Goal: Check status

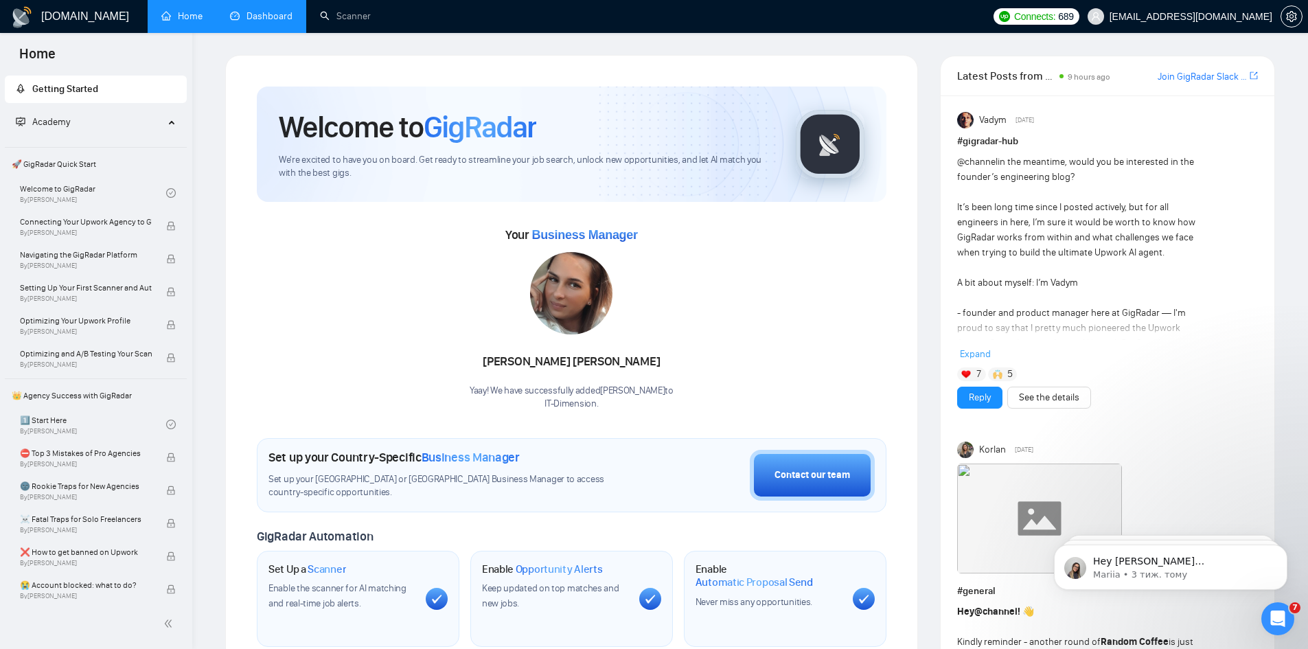
click at [233, 22] on link "Dashboard" at bounding box center [261, 16] width 62 height 12
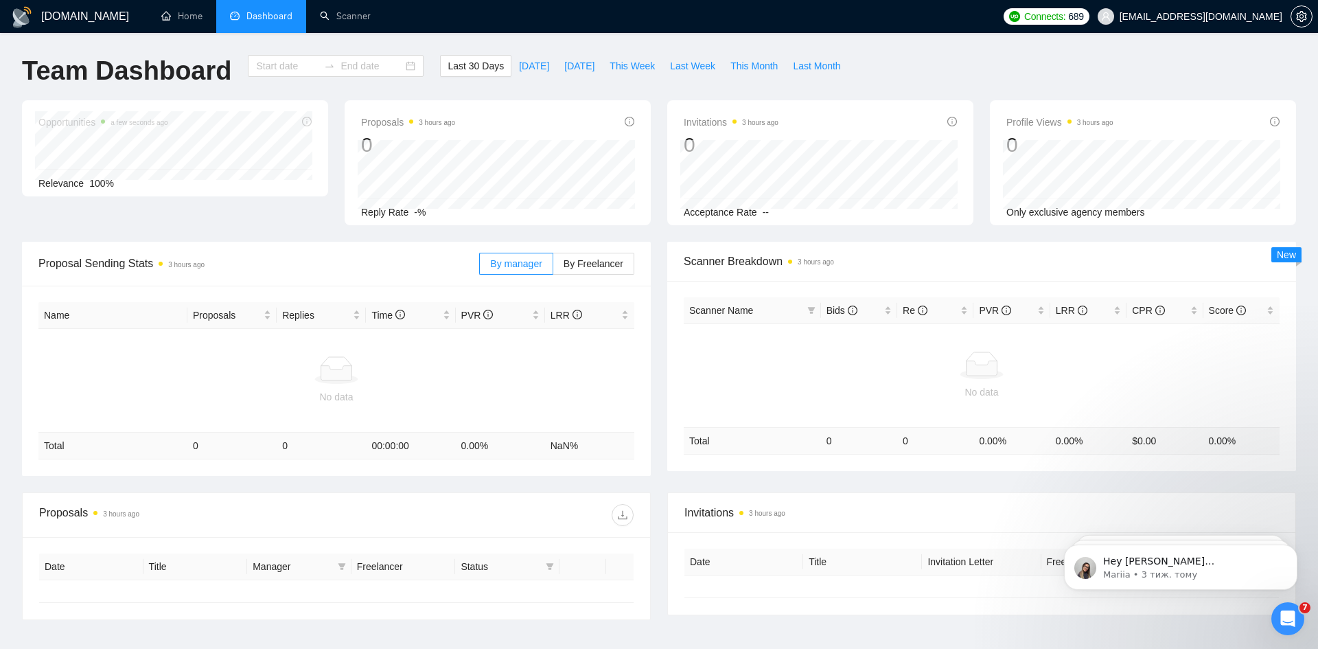
type input "[DATE]"
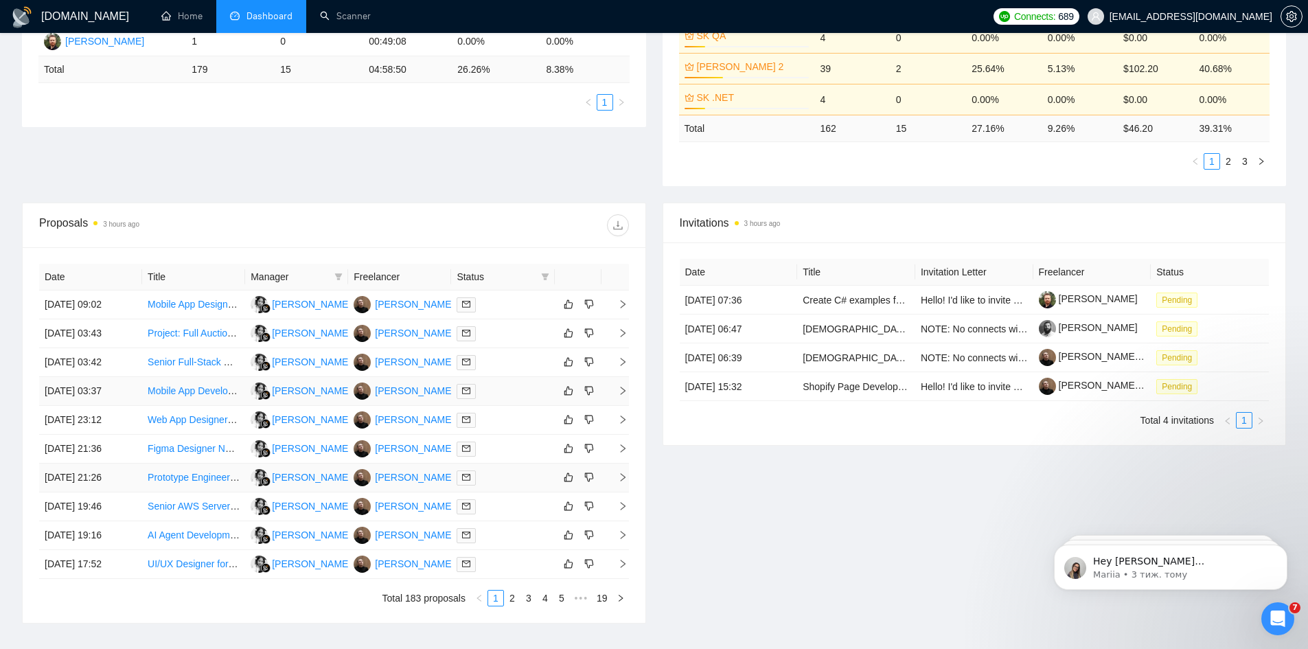
scroll to position [366, 0]
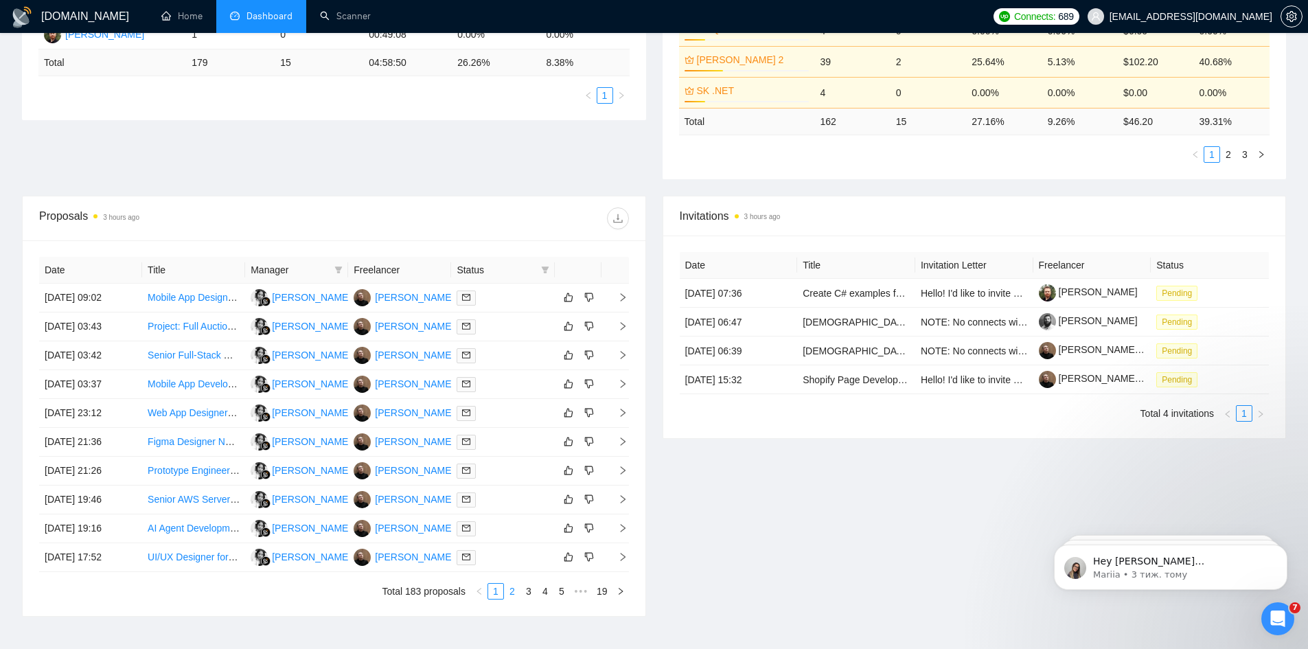
click at [508, 588] on link "2" at bounding box center [512, 590] width 15 height 15
click at [520, 590] on li "3" at bounding box center [528, 591] width 16 height 16
click at [543, 303] on div at bounding box center [502, 298] width 92 height 16
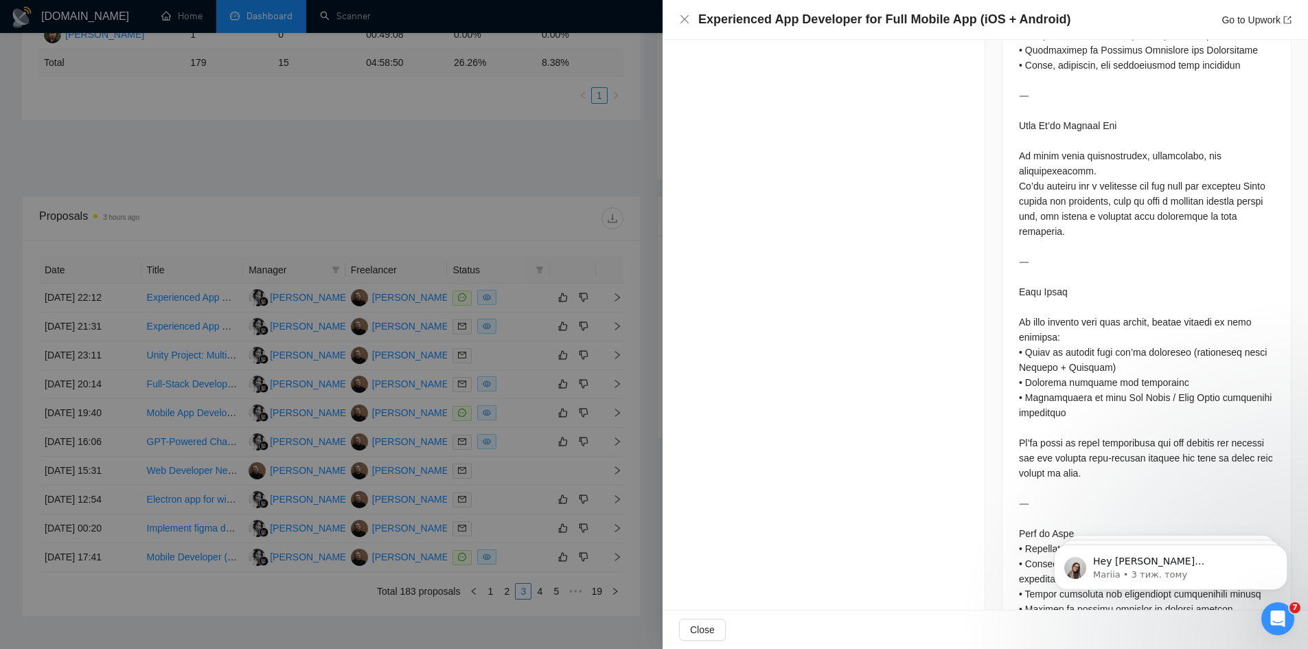
scroll to position [1632, 0]
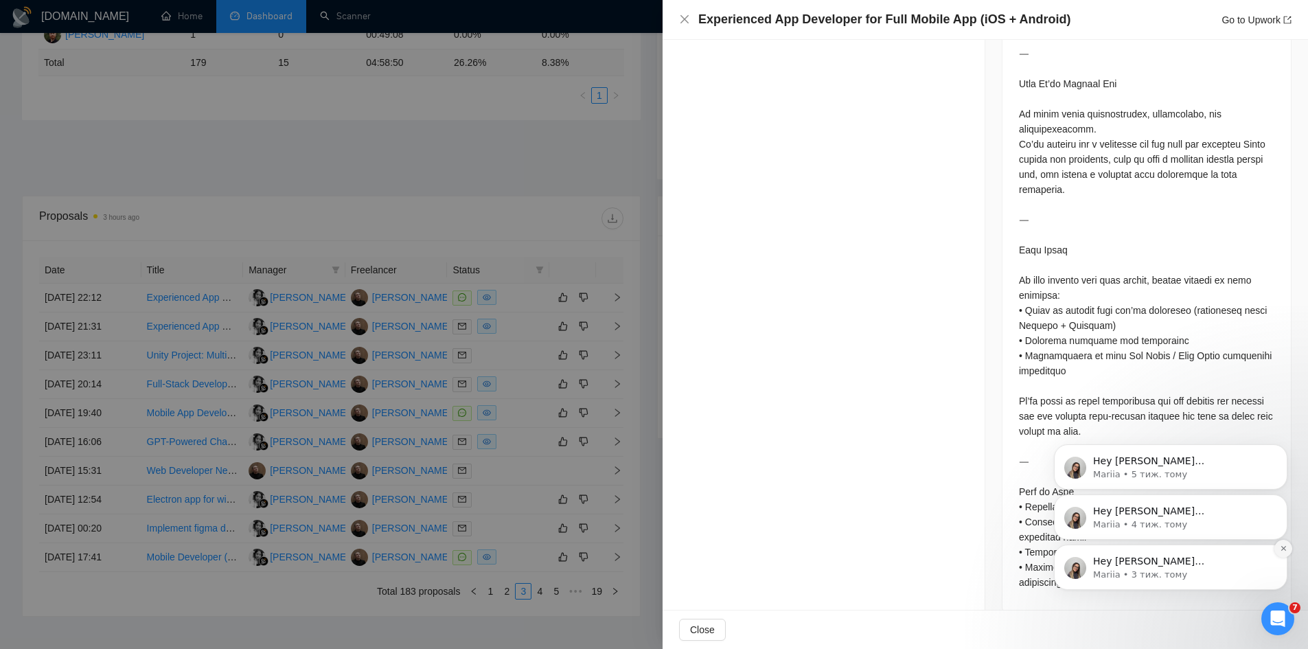
click at [1281, 553] on button "Dismiss notification" at bounding box center [1283, 549] width 18 height 18
click at [1280, 546] on icon "Dismiss notification" at bounding box center [1284, 548] width 8 height 8
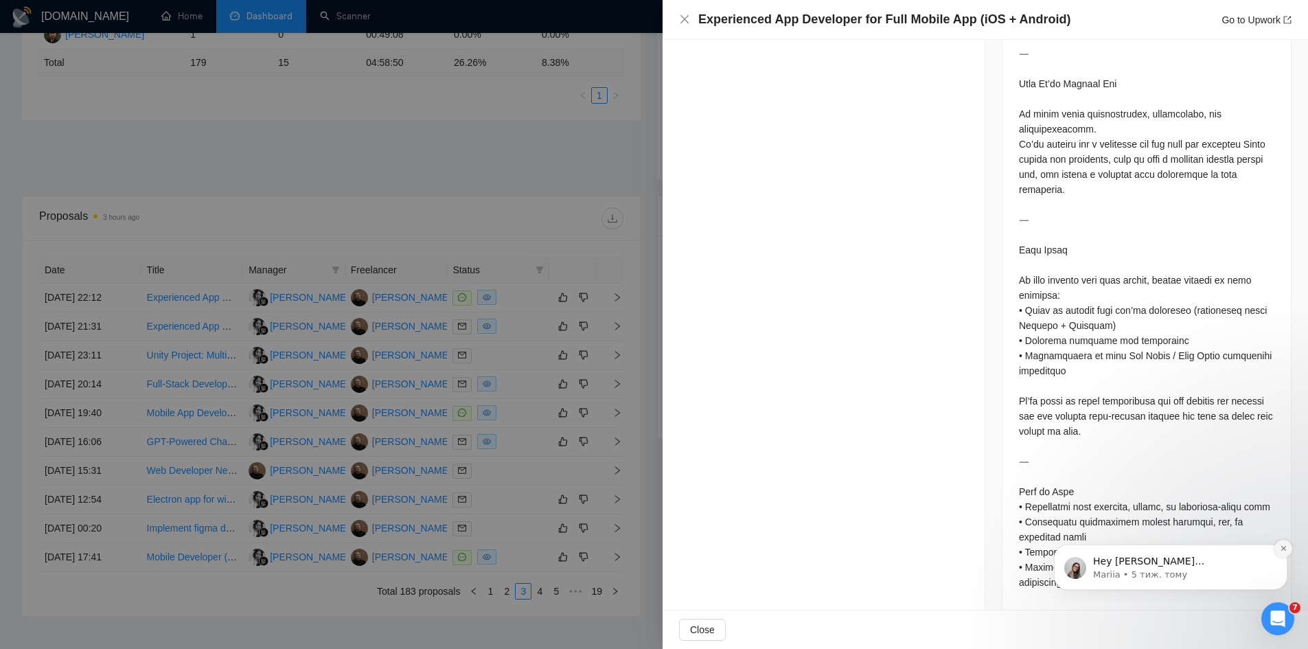
click at [1277, 546] on button "Dismiss notification" at bounding box center [1283, 549] width 18 height 18
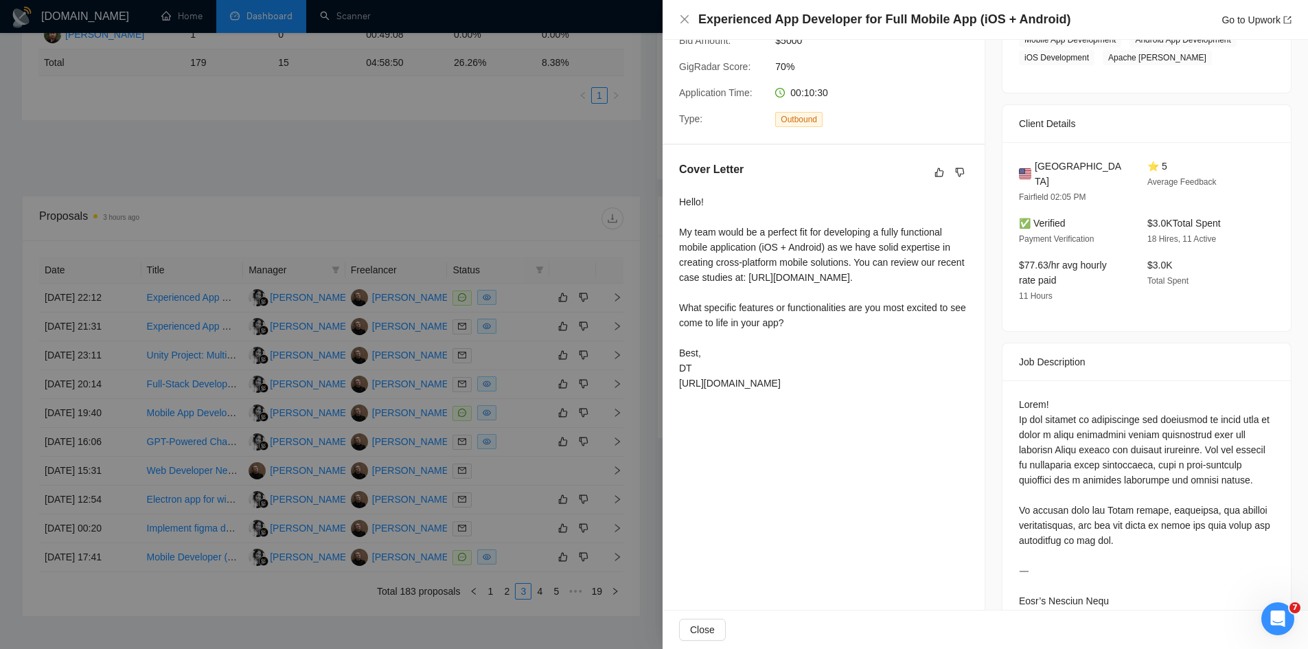
scroll to position [0, 0]
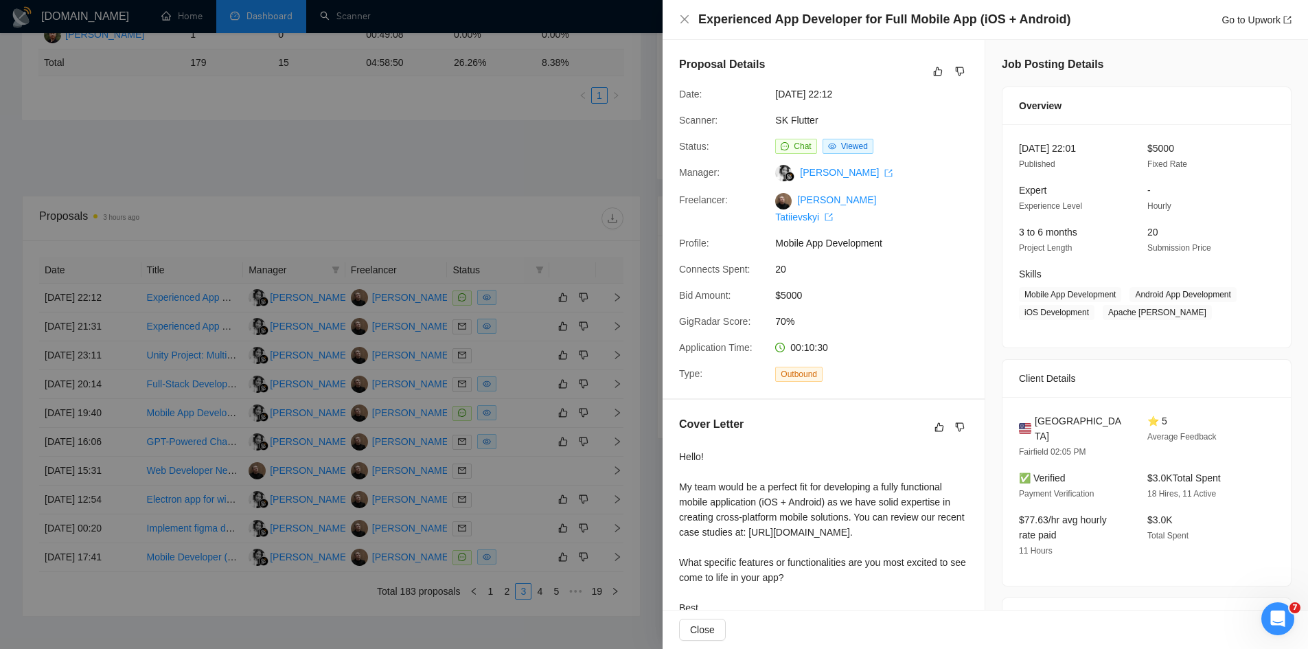
click at [471, 145] on div at bounding box center [654, 324] width 1308 height 649
